Goal: Task Accomplishment & Management: Use online tool/utility

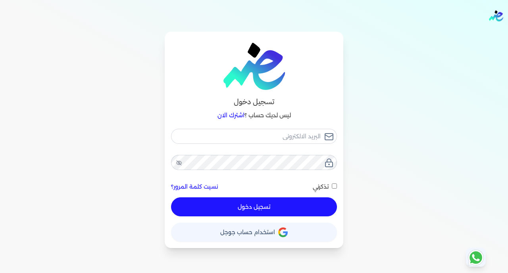
click at [292, 238] on button "حساب استخدام حساب جوجل" at bounding box center [254, 232] width 166 height 19
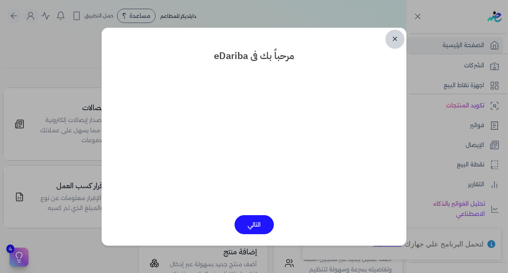
click at [394, 39] on link "✕" at bounding box center [394, 39] width 19 height 19
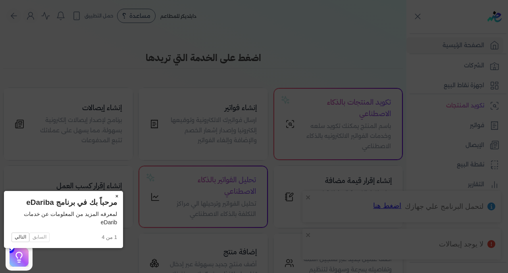
click at [110, 196] on button "×" at bounding box center [116, 196] width 13 height 11
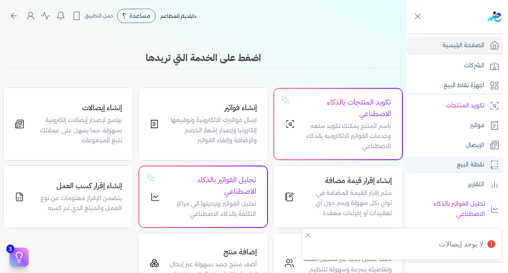
scroll to position [155, 0]
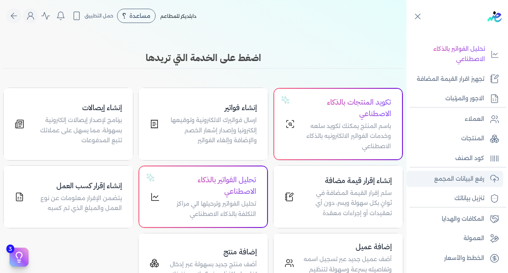
click at [459, 174] on p "رفع البيانات المجمع" at bounding box center [459, 179] width 50 height 10
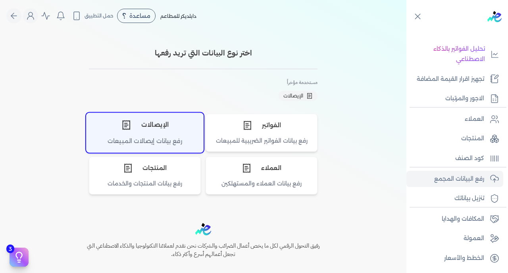
click at [146, 135] on div "الإيصالات" at bounding box center [144, 125] width 117 height 24
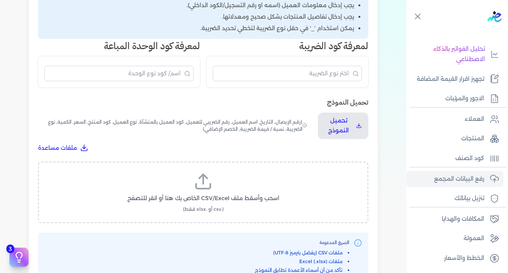
scroll to position [213, 0]
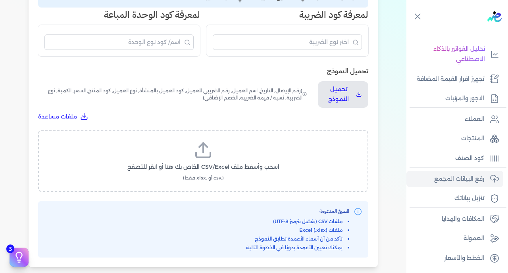
click at [211, 141] on icon at bounding box center [203, 150] width 19 height 19
click at [0, 0] on input "اسحب وأسقط ملف CSV/Excel الخاص بك هنا أو انقر للتصفح (.csv أو .xlsx فقط)" at bounding box center [0, 0] width 0 height 0
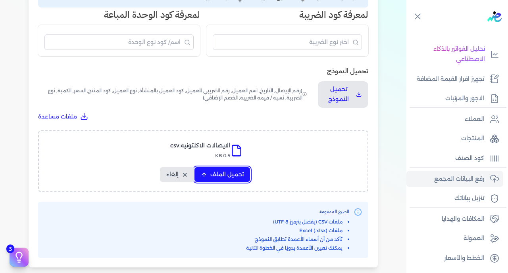
click at [241, 171] on span "تحميل الملف" at bounding box center [226, 175] width 33 height 8
select select "رقم الإيصال"
select select "سيريال المنتج"
select select "السعر"
select select "الكمية"
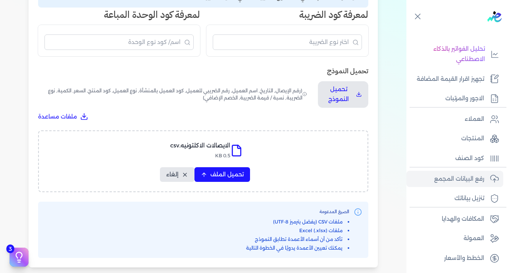
select select "نوع الضريبة"
select select "نسبة / قيمة الضريبة"
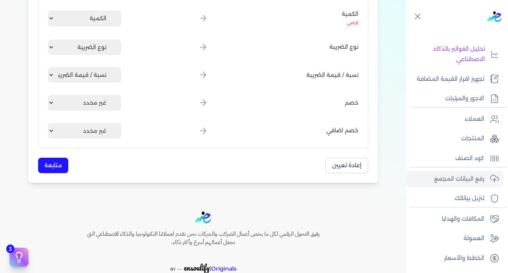
scroll to position [470, 0]
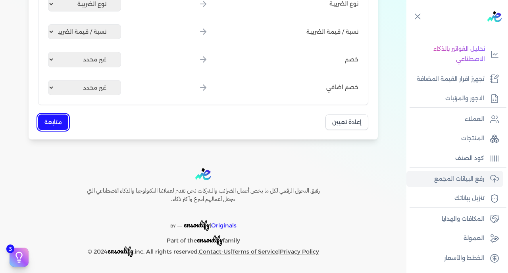
click at [54, 118] on button "متابعة" at bounding box center [53, 122] width 30 height 15
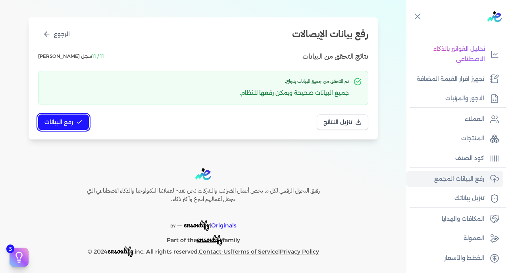
click at [54, 118] on span "رفع البيانات" at bounding box center [58, 122] width 29 height 8
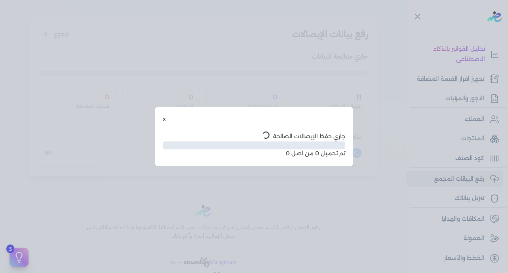
scroll to position [40, 0]
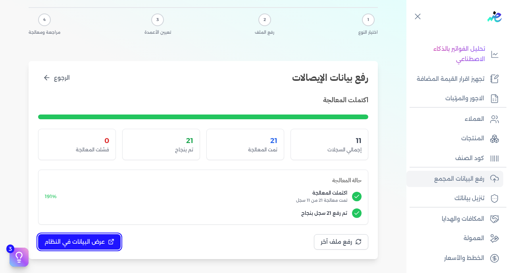
click at [89, 240] on span "عرض البيانات في النظام" at bounding box center [74, 242] width 60 height 8
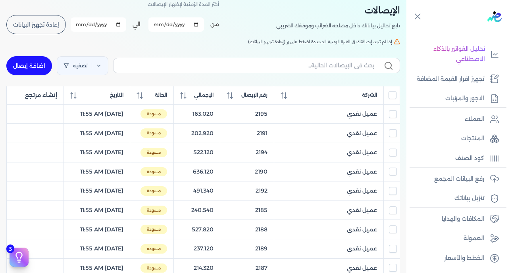
click at [394, 89] on th at bounding box center [392, 95] width 16 height 18
click at [393, 95] on input "All items unselected" at bounding box center [392, 95] width 8 height 8
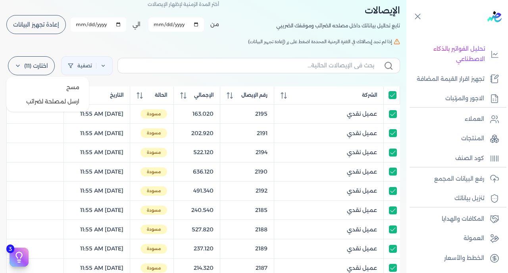
click at [26, 65] on label "اختارت (11)" at bounding box center [31, 65] width 47 height 19
click at [44, 99] on button "ارسل لمصلحة لضرائب" at bounding box center [48, 101] width 76 height 14
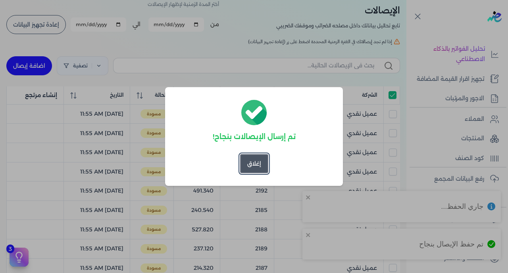
click at [251, 159] on button "إغلاق" at bounding box center [254, 163] width 28 height 19
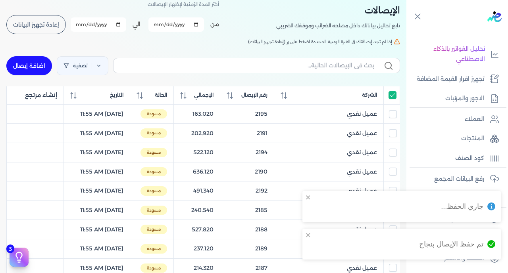
click at [391, 94] on input "All items selected" at bounding box center [392, 95] width 8 height 8
checkbox input "false"
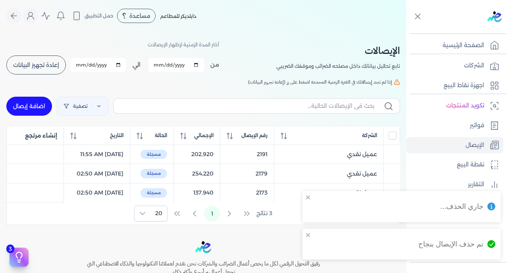
click at [37, 68] on span "إعادة تجهيز البيانات" at bounding box center [36, 65] width 46 height 6
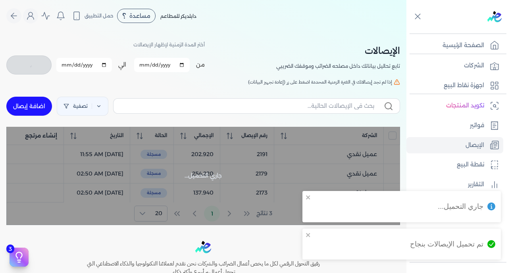
checkbox input "false"
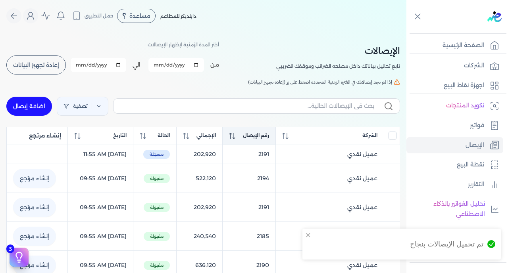
click at [264, 133] on span "رقم الإيصال" at bounding box center [256, 135] width 26 height 7
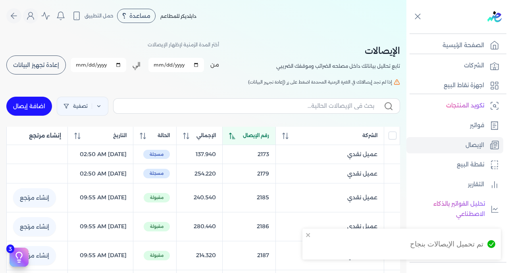
click at [264, 133] on span "رقم الإيصال" at bounding box center [256, 135] width 26 height 7
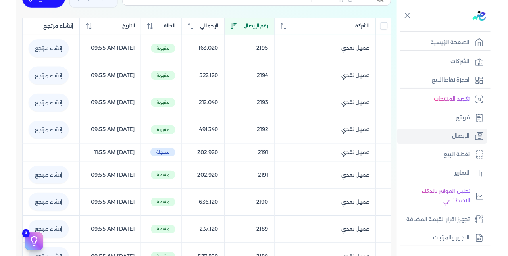
scroll to position [108, 0]
